Goal: Task Accomplishment & Management: Manage account settings

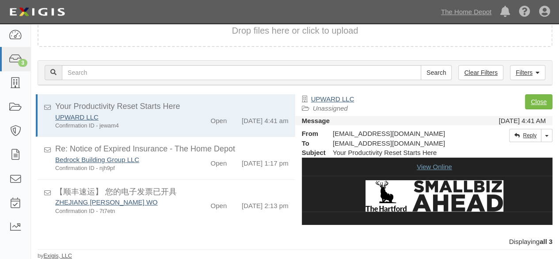
scroll to position [4, 0]
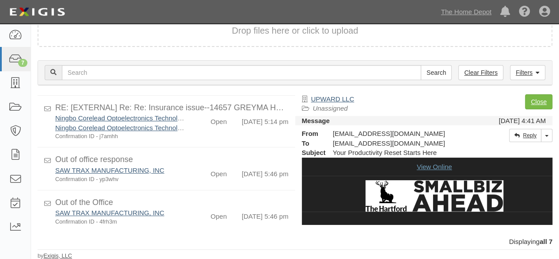
scroll to position [202, 0]
click at [466, 13] on link "The Home Depot" at bounding box center [466, 12] width 59 height 18
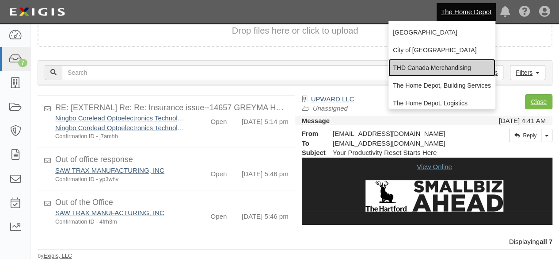
click at [425, 67] on link "THD Canada Merchandising" at bounding box center [442, 68] width 107 height 18
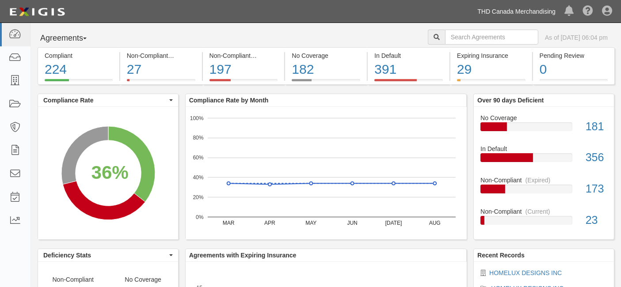
drag, startPoint x: 529, startPoint y: 12, endPoint x: 512, endPoint y: 63, distance: 53.7
click at [528, 13] on link "THD Canada Merchandising" at bounding box center [516, 12] width 87 height 18
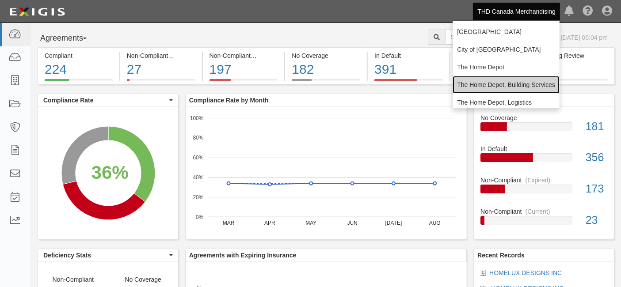
click at [495, 87] on link "The Home Depot, Building Services" at bounding box center [506, 85] width 107 height 18
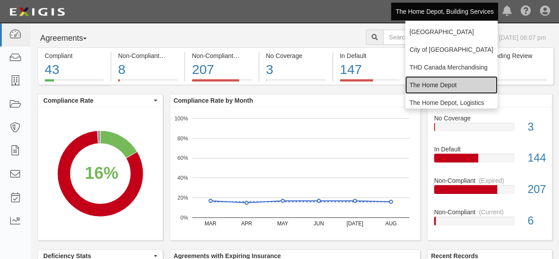
click at [431, 89] on link "The Home Depot" at bounding box center [451, 85] width 92 height 18
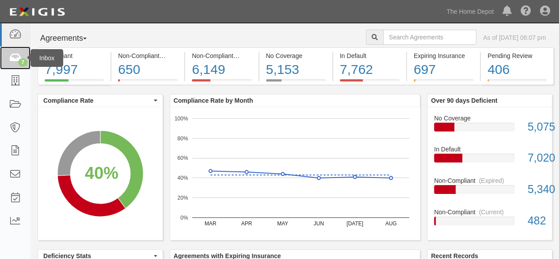
click at [21, 60] on div "7" at bounding box center [22, 62] width 9 height 8
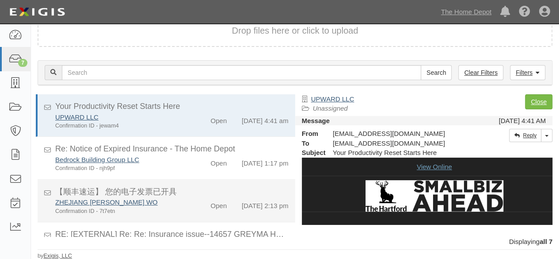
scroll to position [202, 0]
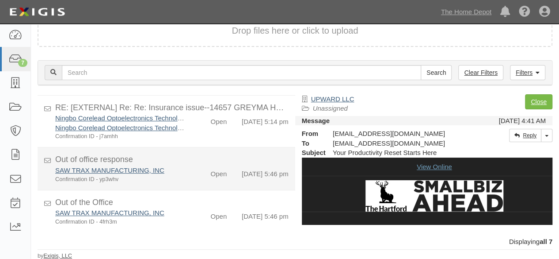
click at [173, 175] on div "SAW TRAX MANUFACTURING, INC Confirmation ID - yp3whv Open 9/19/25 5:46 pm" at bounding box center [172, 174] width 247 height 18
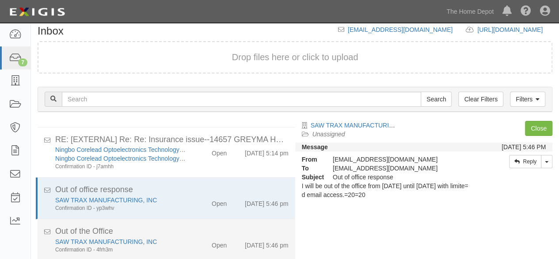
click at [186, 233] on div "Out of the Office" at bounding box center [171, 230] width 233 height 11
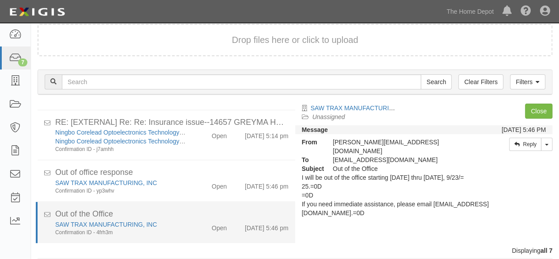
scroll to position [34, 0]
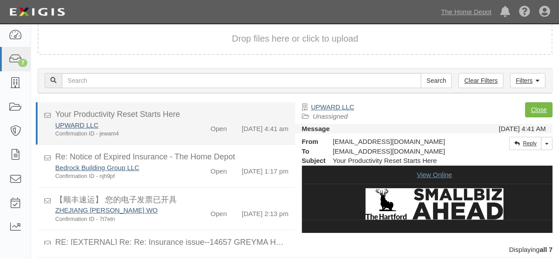
scroll to position [7, 0]
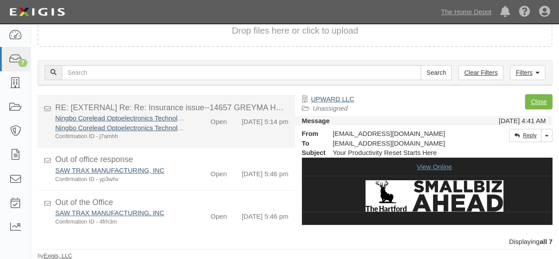
scroll to position [8, 0]
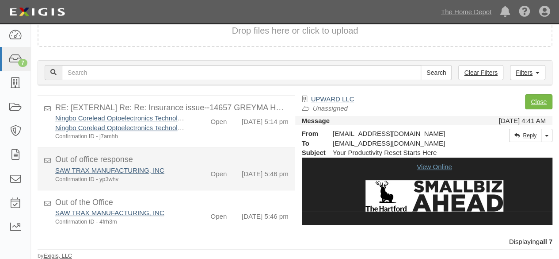
scroll to position [8, 0]
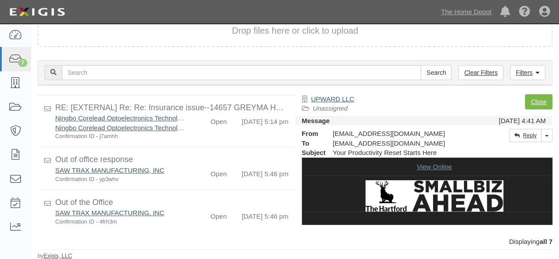
scroll to position [202, 0]
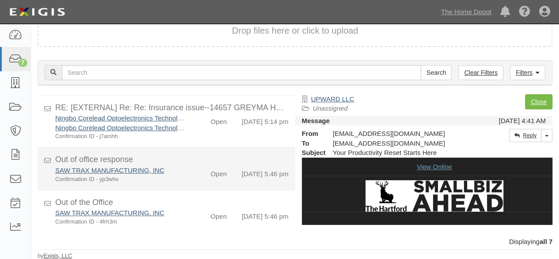
scroll to position [202, 0]
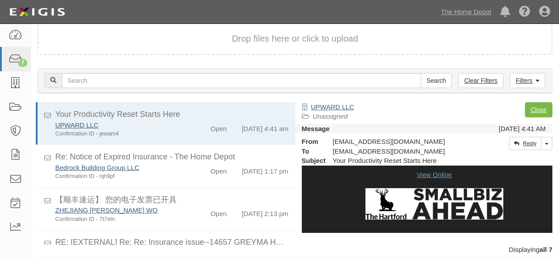
scroll to position [8, 0]
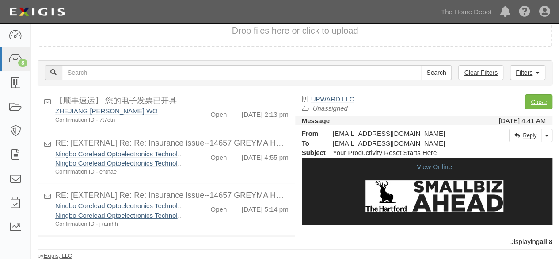
scroll to position [250, 0]
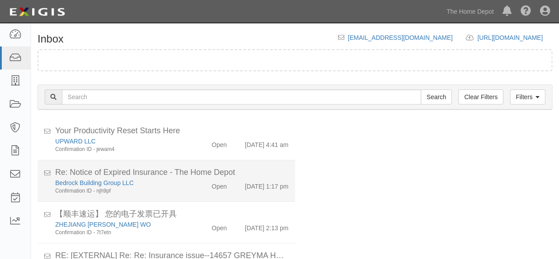
scroll to position [8, 0]
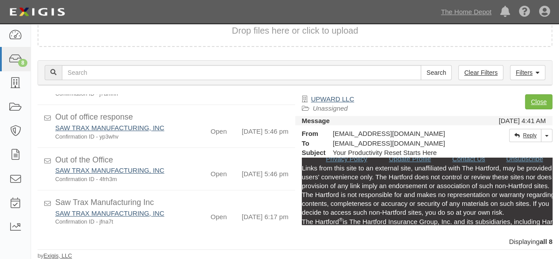
scroll to position [1094, 0]
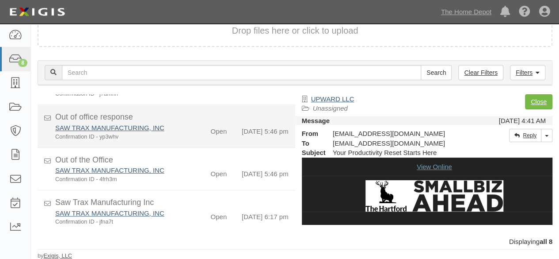
scroll to position [250, 0]
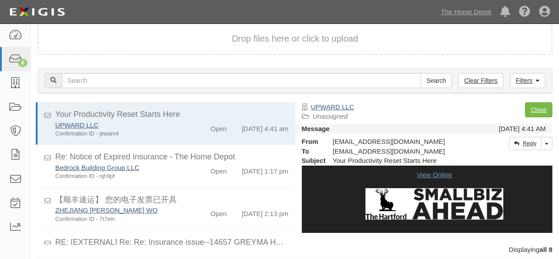
scroll to position [8, 0]
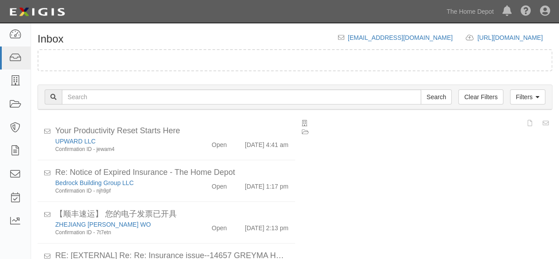
scroll to position [8, 0]
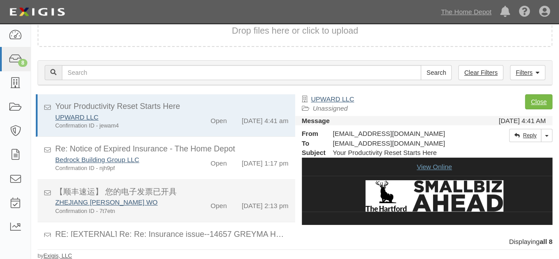
scroll to position [250, 0]
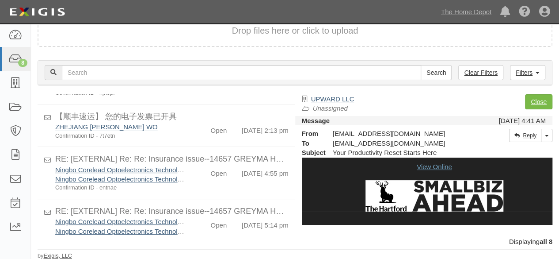
scroll to position [250, 0]
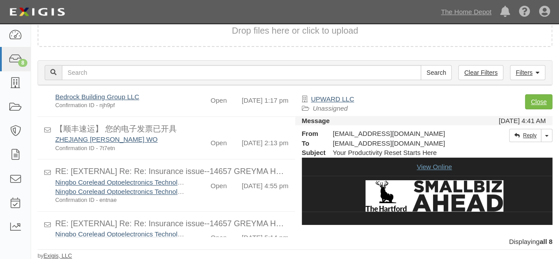
scroll to position [250, 0]
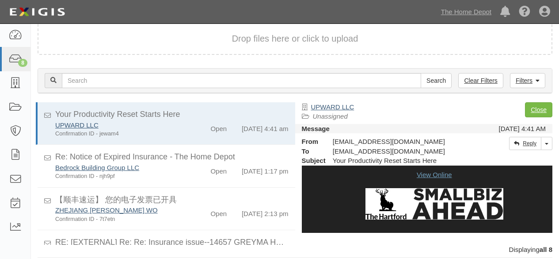
scroll to position [8, 0]
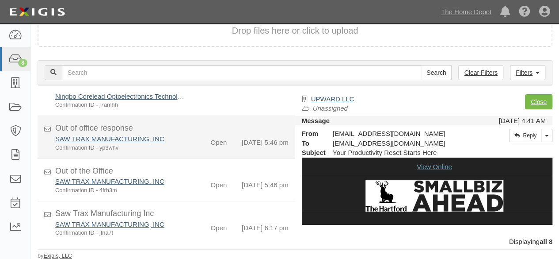
scroll to position [250, 0]
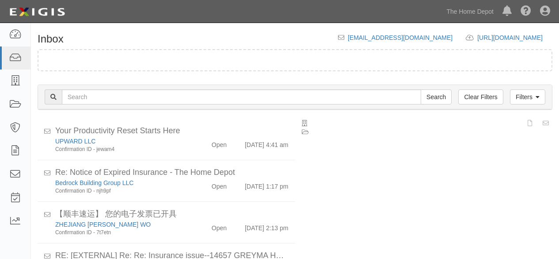
scroll to position [8, 0]
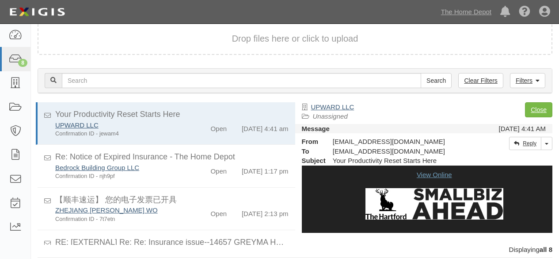
scroll to position [8, 0]
